Goal: Task Accomplishment & Management: Use online tool/utility

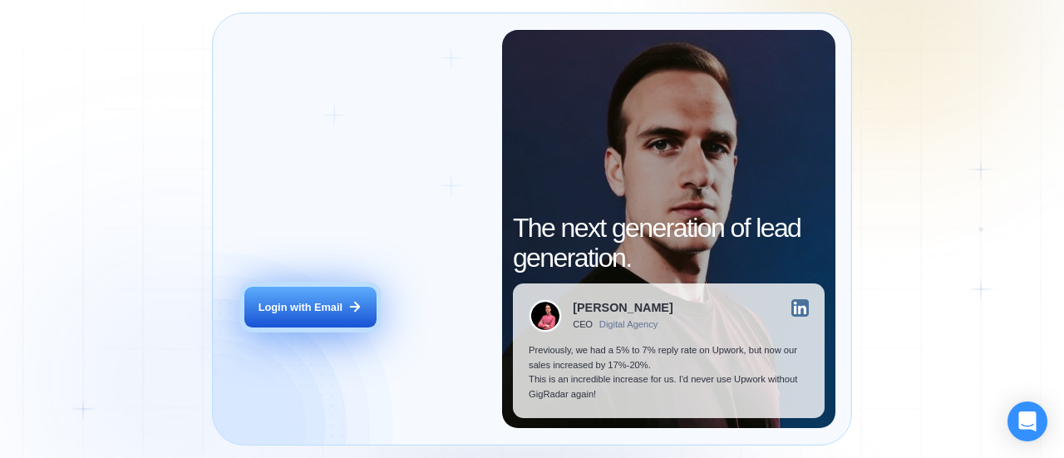
click at [342, 324] on button "Login with Email" at bounding box center [309, 308] width 131 height 42
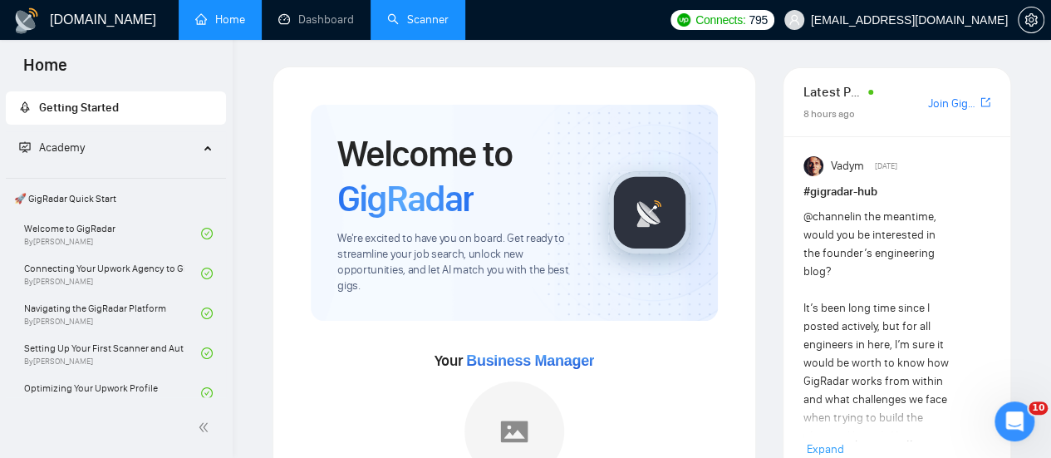
click at [417, 22] on link "Scanner" at bounding box center [417, 19] width 61 height 14
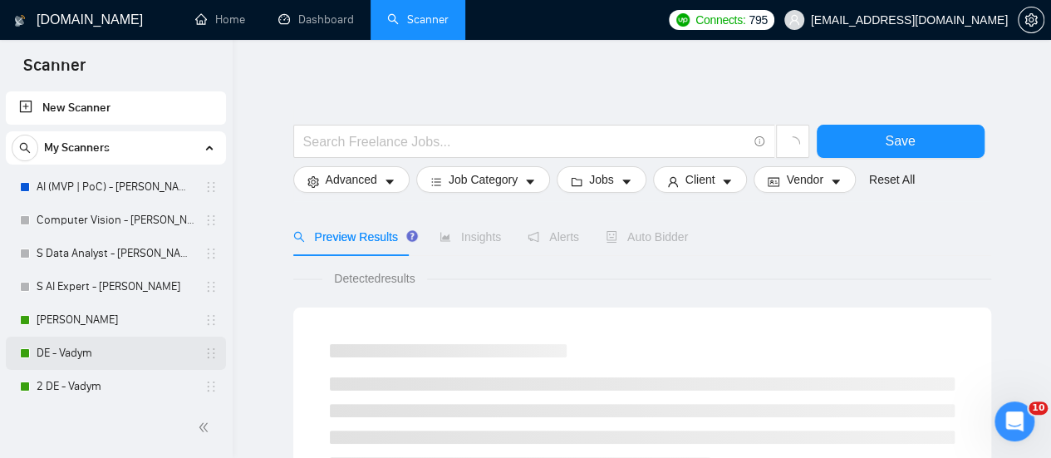
click at [96, 345] on link "DE - Vadym" at bounding box center [116, 353] width 158 height 33
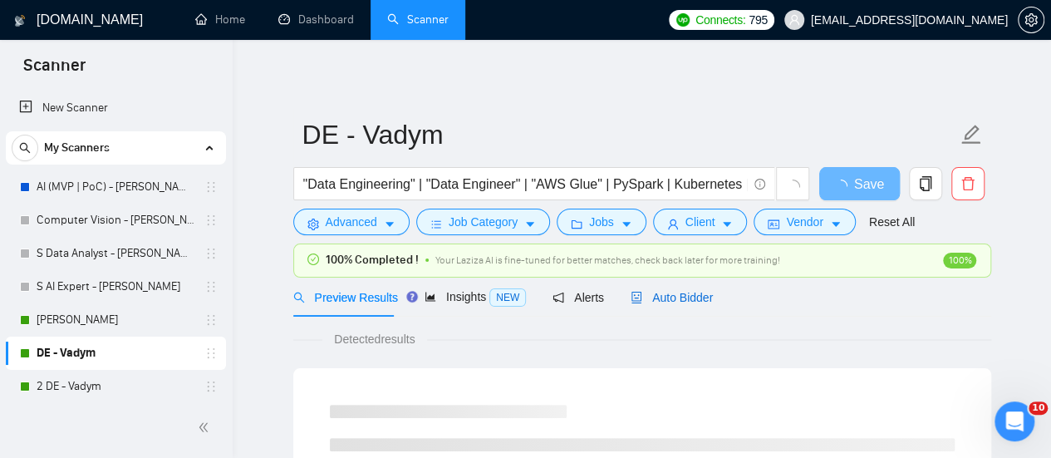
click at [663, 302] on span "Auto Bidder" at bounding box center [672, 297] width 82 height 13
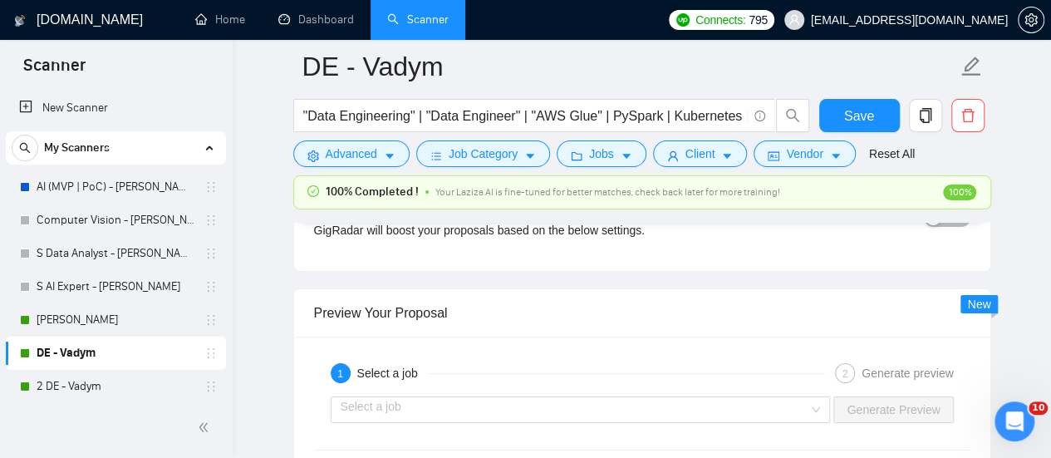
scroll to position [3121, 0]
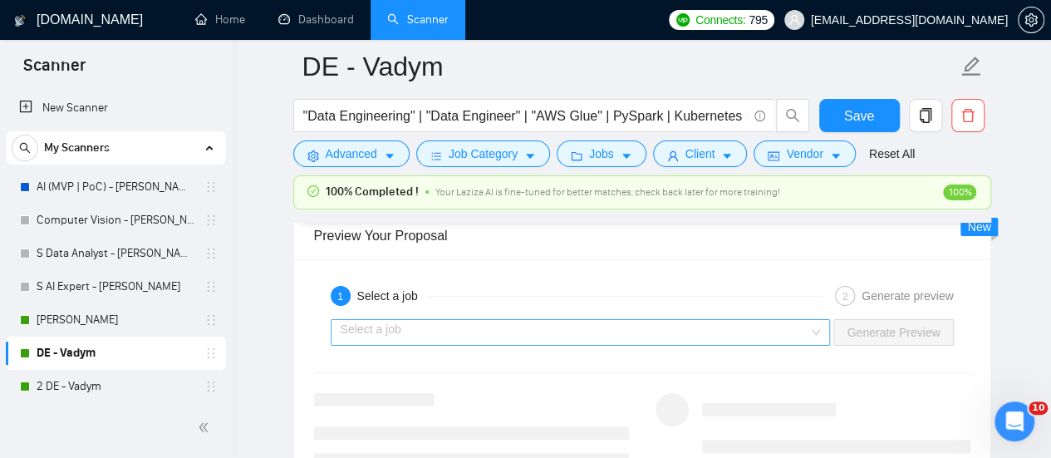
click at [514, 312] on div "Select a job Generate Preview" at bounding box center [642, 332] width 660 height 40
click at [515, 320] on input "search" at bounding box center [575, 332] width 469 height 25
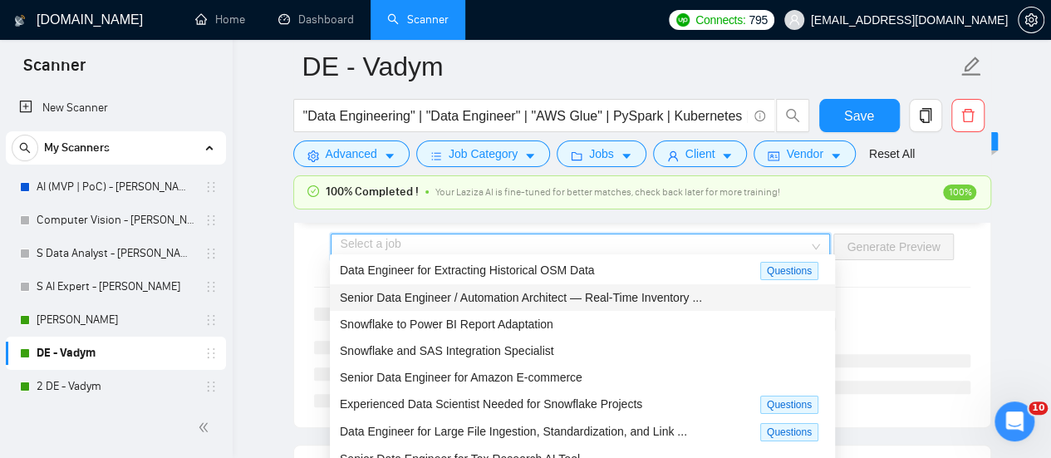
scroll to position [3287, 0]
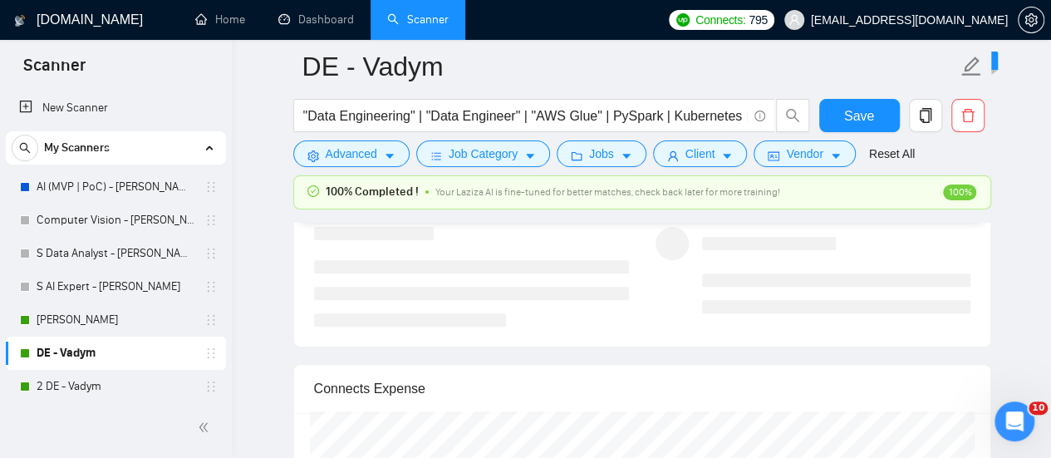
drag, startPoint x: 273, startPoint y: 307, endPoint x: 281, endPoint y: 312, distance: 9.7
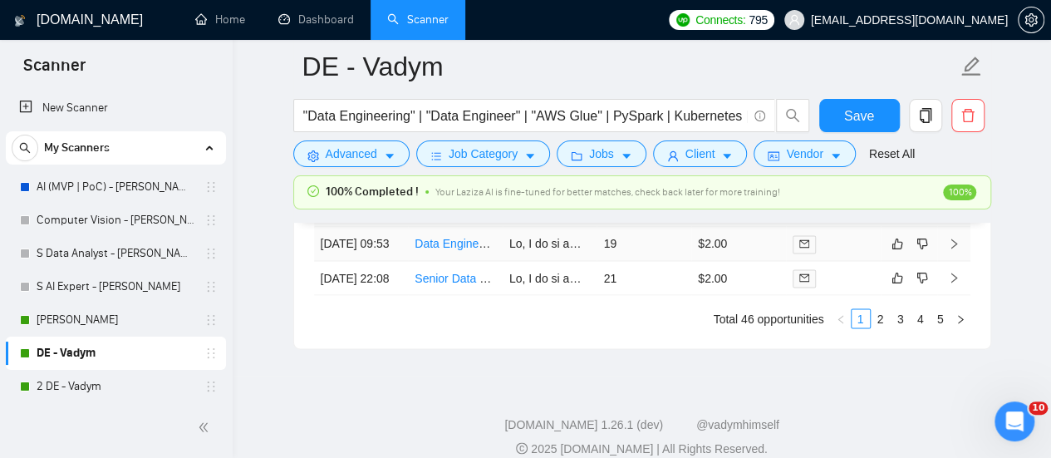
scroll to position [4450, 0]
